Goal: Find specific page/section: Find specific page/section

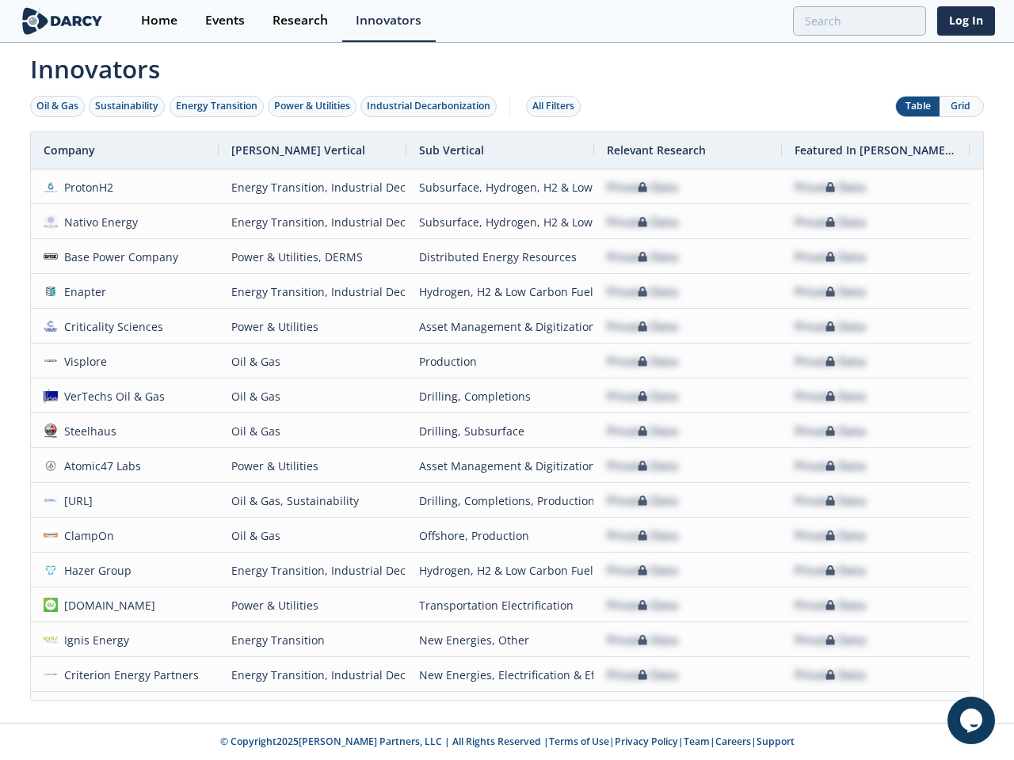
click at [58, 106] on div "Oil & Gas" at bounding box center [57, 106] width 42 height 14
click at [127, 106] on div "Sustainability" at bounding box center [126, 106] width 63 height 14
click at [217, 106] on div "Energy Transition" at bounding box center [217, 106] width 82 height 14
click at [314, 106] on div "Power & Utilities" at bounding box center [312, 106] width 76 height 14
click at [432, 106] on div "Industrial Decarbonization" at bounding box center [429, 106] width 124 height 14
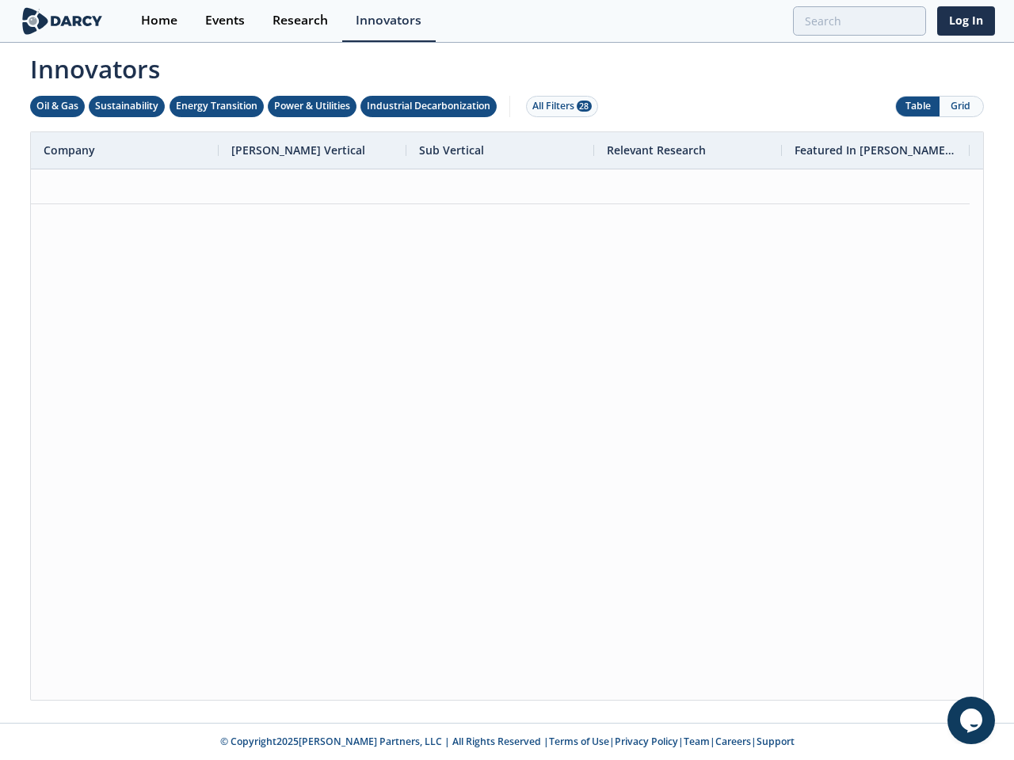
click at [557, 106] on div "All Filters 28" at bounding box center [561, 106] width 59 height 14
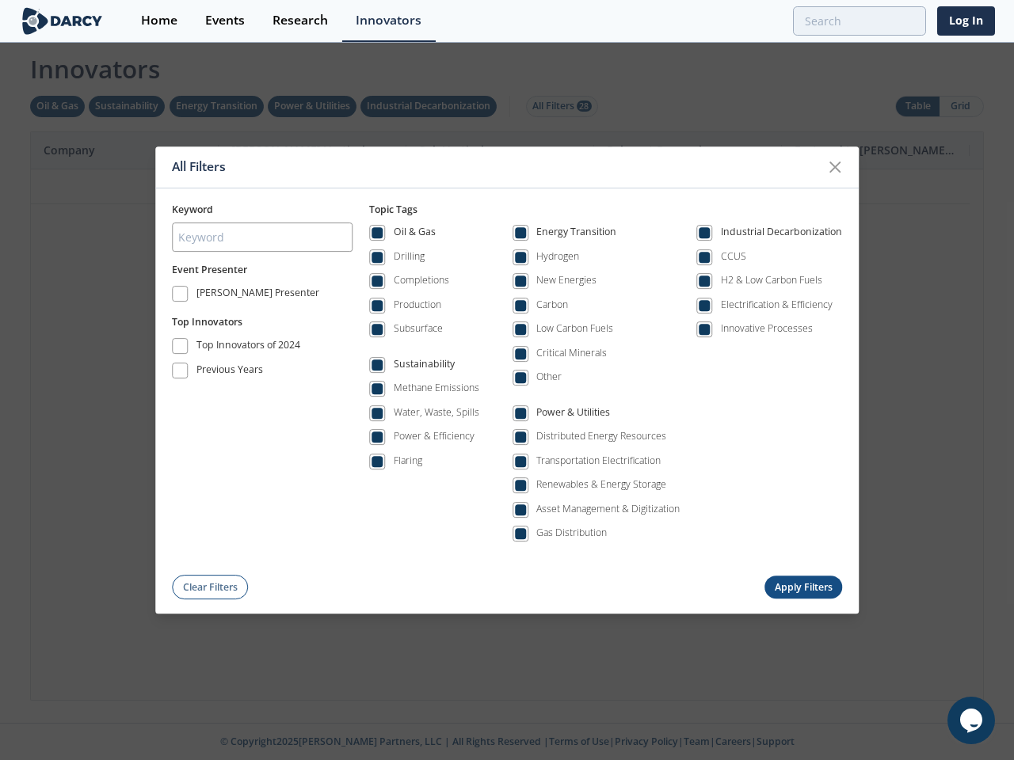
click at [917, 106] on div "All Filters Keyword Event Presenter [PERSON_NAME] Presenter Top Innovators Top …" at bounding box center [507, 380] width 1014 height 760
